Goal: Task Accomplishment & Management: Use online tool/utility

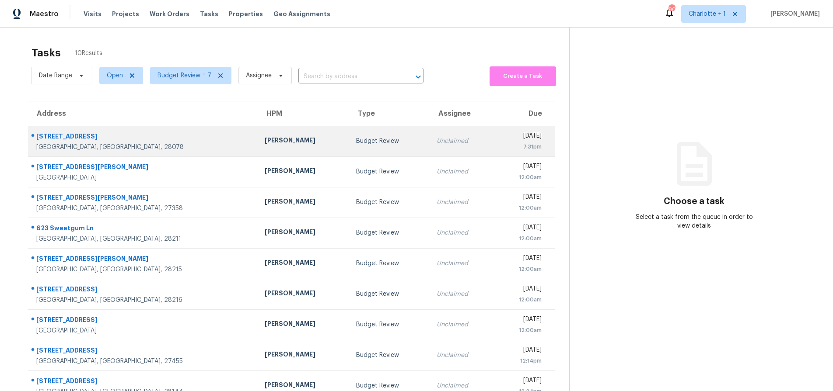
click at [140, 155] on td "7448 Malabar Rd Huntersville, NC, 28078" at bounding box center [143, 141] width 230 height 31
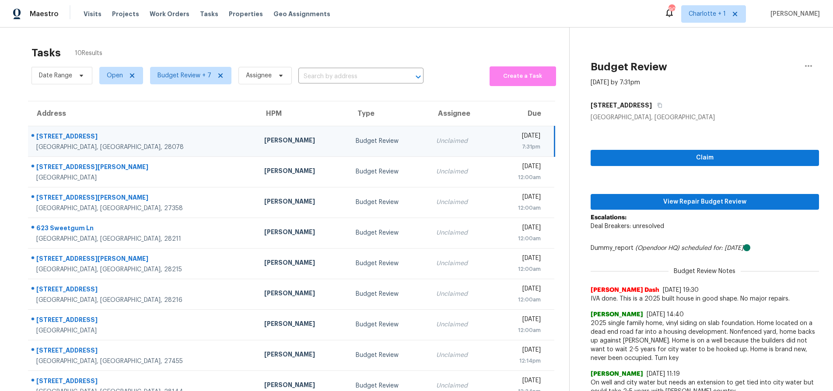
click at [264, 139] on div "[PERSON_NAME]" at bounding box center [302, 141] width 77 height 11
click at [646, 200] on span "View Repair Budget Review" at bounding box center [704, 202] width 214 height 11
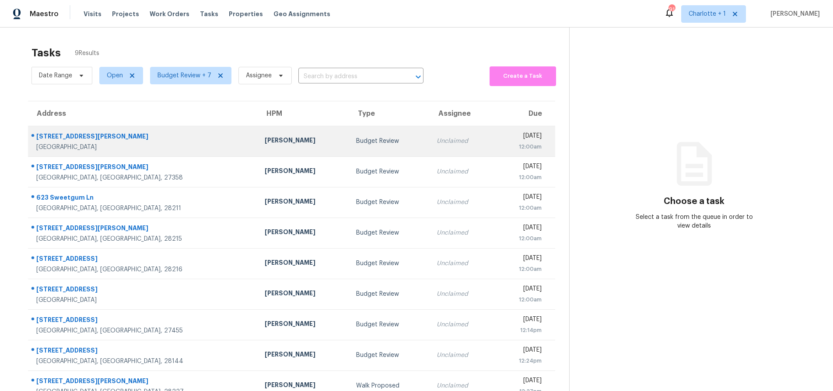
click at [258, 150] on td "[PERSON_NAME]" at bounding box center [303, 141] width 91 height 31
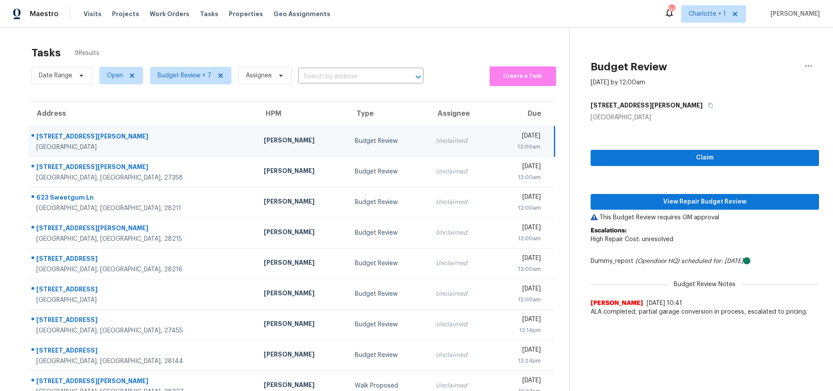
click at [157, 153] on td "855 Costner School Rd Bessemer City, NC, 28016" at bounding box center [142, 141] width 229 height 31
click at [672, 204] on span "View Repair Budget Review" at bounding box center [704, 202] width 214 height 11
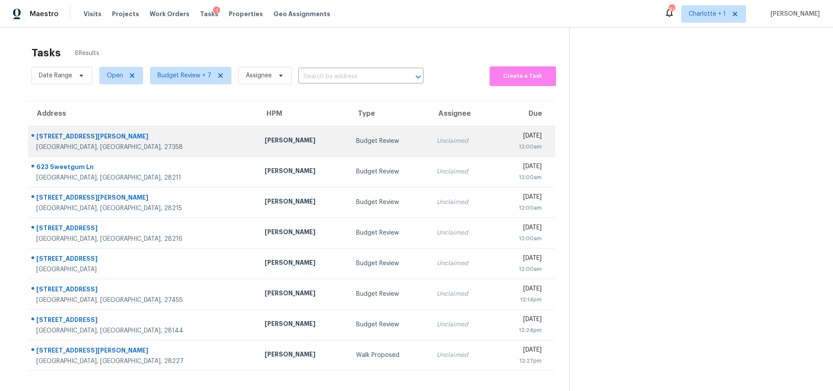
click at [126, 143] on div "[GEOGRAPHIC_DATA], [GEOGRAPHIC_DATA], 27358" at bounding box center [143, 147] width 214 height 9
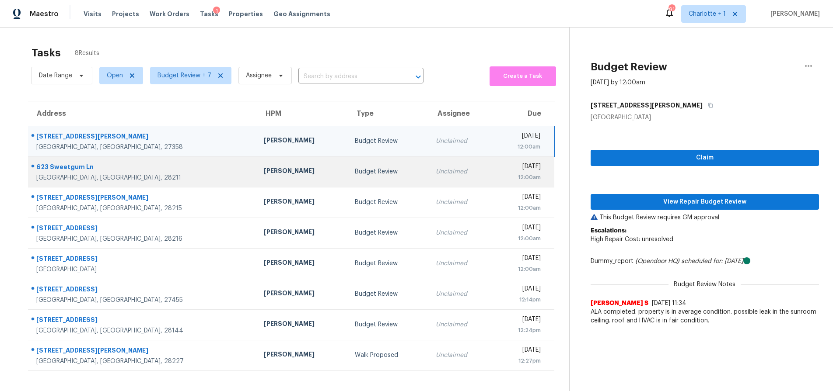
scroll to position [34, 0]
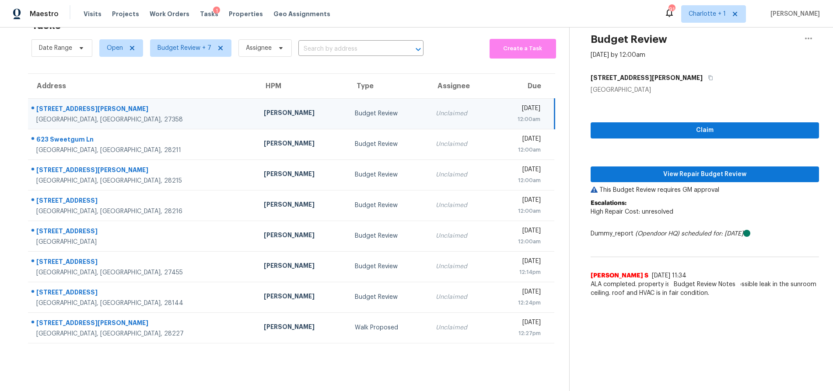
click at [264, 108] on div "[PERSON_NAME]" at bounding box center [302, 113] width 77 height 11
click at [150, 115] on div "[GEOGRAPHIC_DATA], [GEOGRAPHIC_DATA], 27358" at bounding box center [142, 119] width 213 height 9
click at [658, 173] on span "View Repair Budget Review" at bounding box center [704, 174] width 214 height 11
